Goal: Task Accomplishment & Management: Use online tool/utility

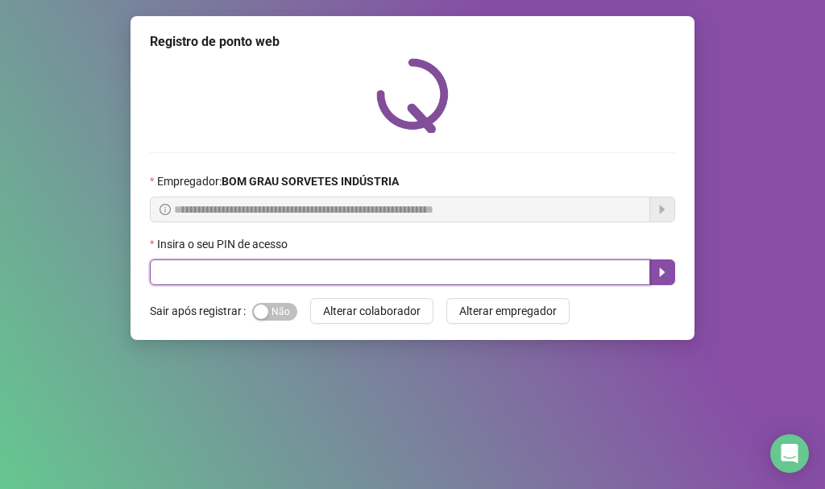
click at [247, 281] on input "text" at bounding box center [400, 272] width 500 height 26
type input "*****"
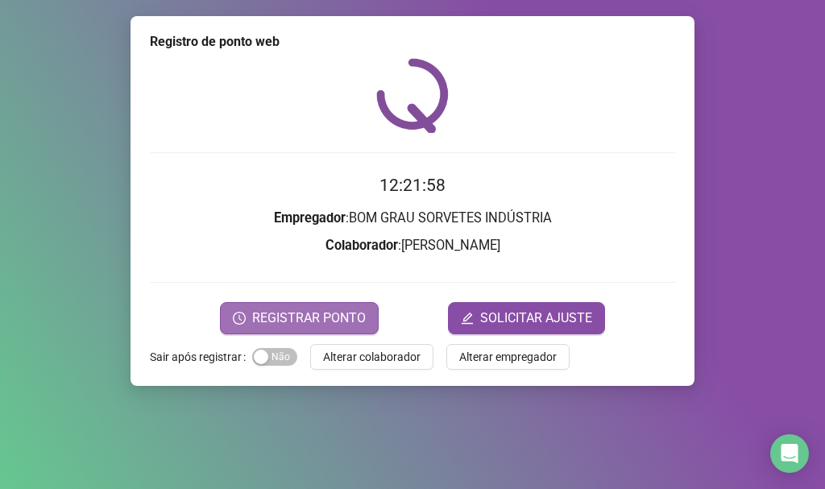
click at [295, 322] on span "REGISTRAR PONTO" at bounding box center [309, 318] width 114 height 19
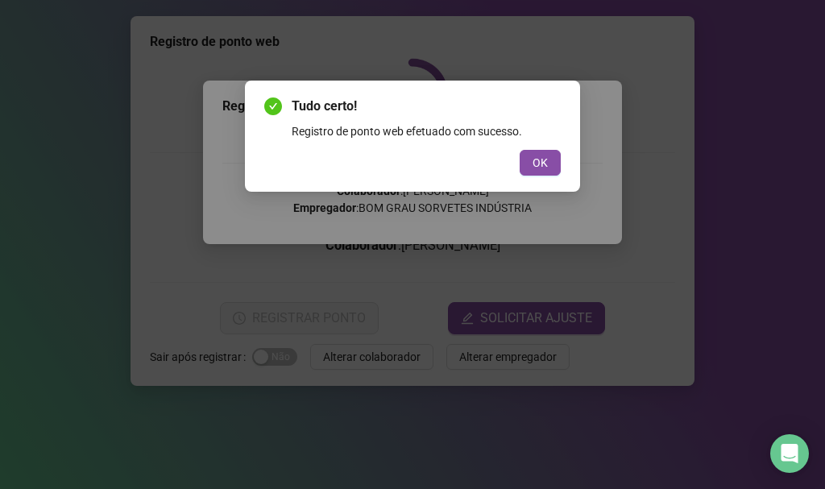
click at [553, 178] on div "Tudo certo! Registro de ponto web efetuado com sucesso. OK" at bounding box center [412, 136] width 335 height 111
click at [546, 166] on span "OK" at bounding box center [540, 163] width 15 height 18
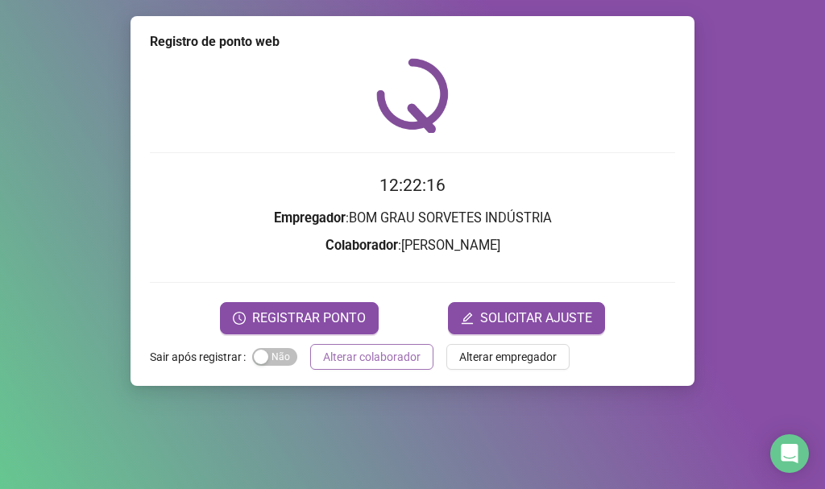
click at [333, 359] on span "Alterar colaborador" at bounding box center [371, 357] width 97 height 18
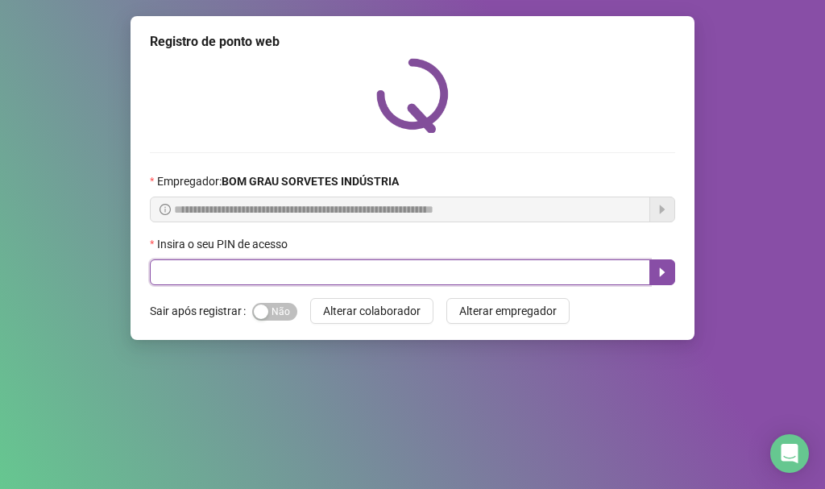
click at [230, 277] on input "text" at bounding box center [400, 272] width 500 height 26
type input "*****"
click at [652, 272] on button "button" at bounding box center [662, 272] width 26 height 26
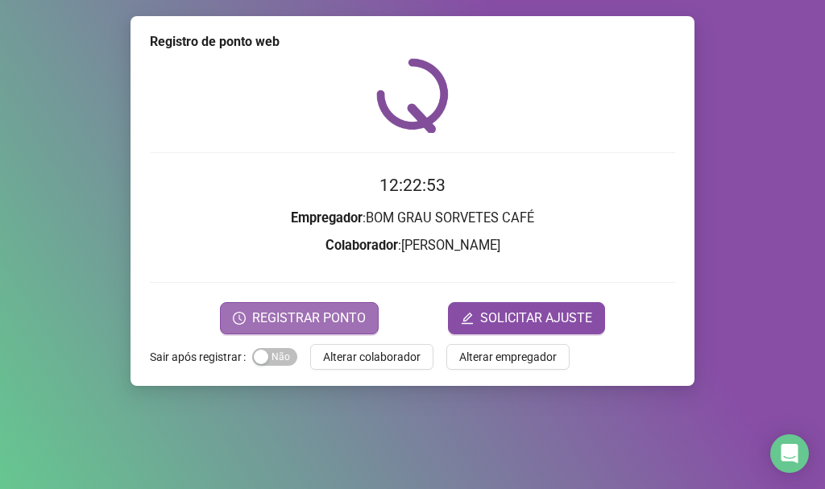
click at [263, 326] on span "REGISTRAR PONTO" at bounding box center [309, 318] width 114 height 19
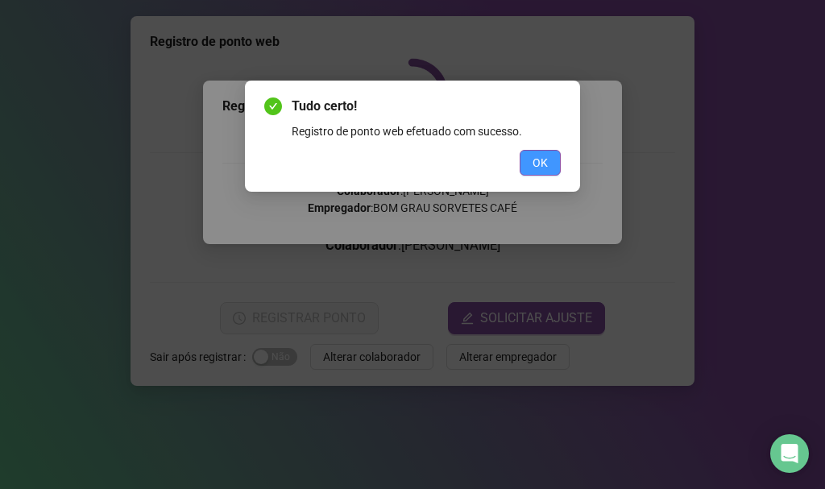
click at [531, 161] on button "OK" at bounding box center [540, 163] width 41 height 26
click at [531, 161] on div "Tudo certo! Registro de ponto web efetuado com sucesso. OK" at bounding box center [412, 244] width 825 height 489
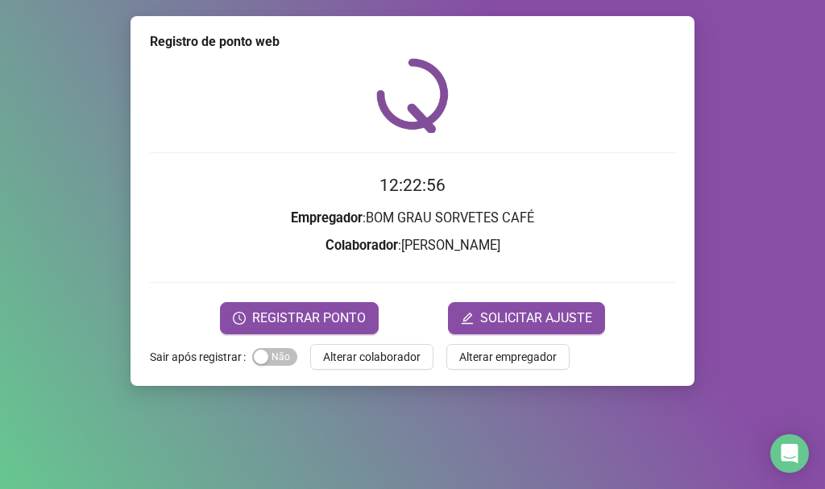
click at [345, 359] on span "Alterar colaborador" at bounding box center [371, 357] width 97 height 18
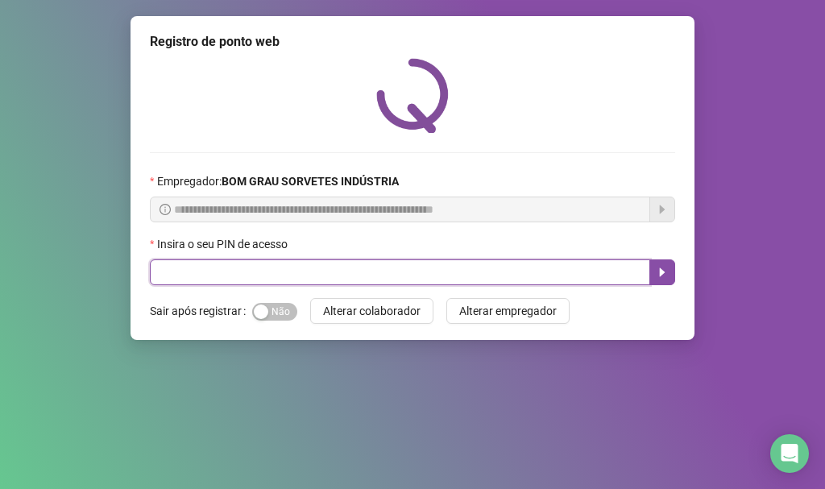
click at [269, 280] on input "text" at bounding box center [400, 272] width 500 height 26
type input "*****"
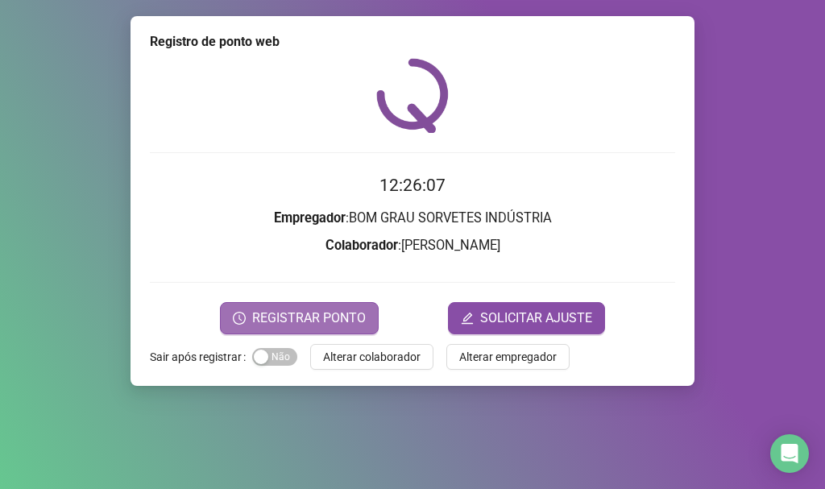
click at [328, 319] on span "REGISTRAR PONTO" at bounding box center [309, 318] width 114 height 19
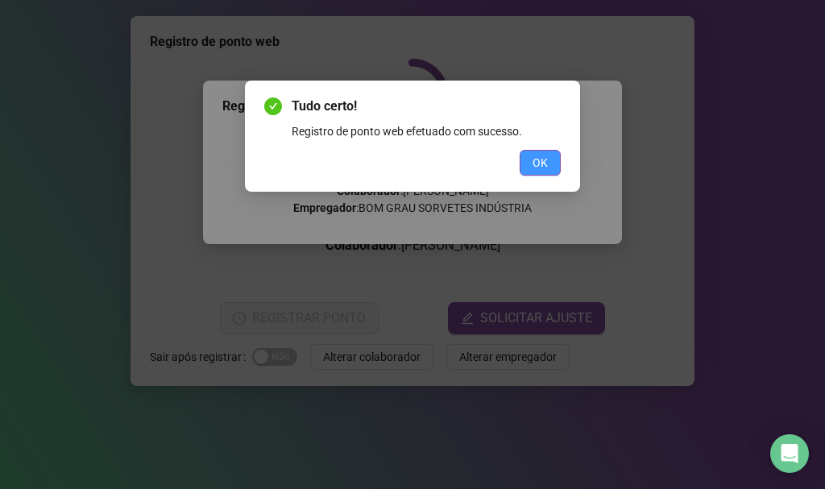
click at [528, 153] on button "OK" at bounding box center [540, 163] width 41 height 26
click at [528, 153] on div "Tudo certo! Registro de ponto web efetuado com sucesso. OK" at bounding box center [412, 244] width 825 height 489
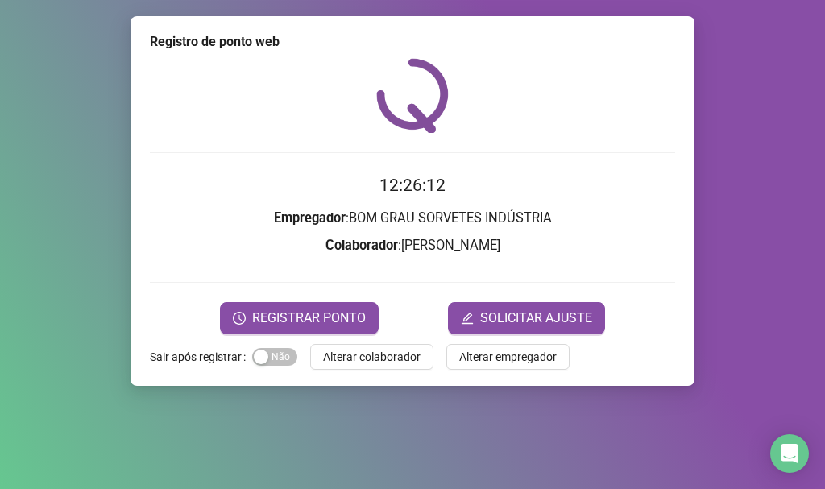
drag, startPoint x: 280, startPoint y: 363, endPoint x: 285, endPoint y: 371, distance: 9.4
click at [284, 371] on div "Registro de ponto web 12:26:12 Empregador : BOM GRAU SORVETES INDÚSTRIA Colabor…" at bounding box center [413, 201] width 564 height 370
click at [284, 372] on div "Registro de ponto web 12:26:12 Empregador : BOM GRAU SORVETES INDÚSTRIA Colabor…" at bounding box center [413, 201] width 564 height 370
click at [280, 355] on span "Sim Não" at bounding box center [274, 357] width 45 height 18
click at [346, 350] on span "Alterar colaborador" at bounding box center [371, 357] width 97 height 18
